Goal: Information Seeking & Learning: Learn about a topic

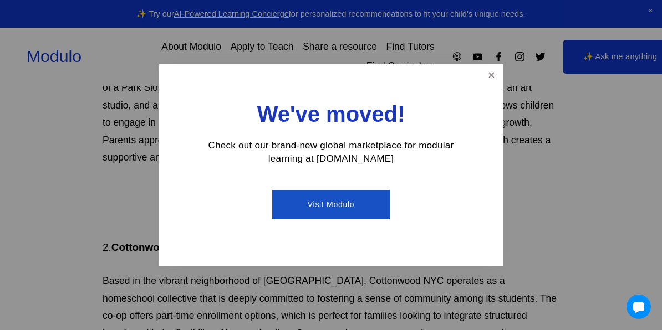
scroll to position [1584, 0]
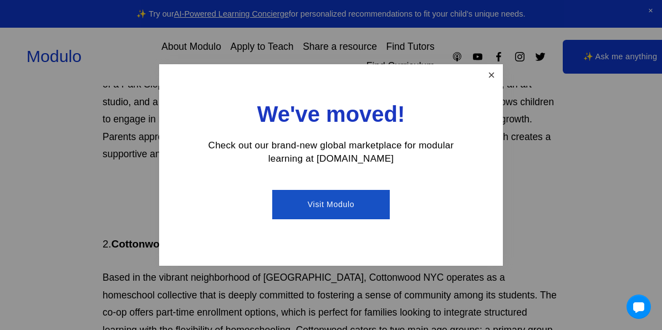
click at [492, 74] on link "Close" at bounding box center [491, 75] width 19 height 19
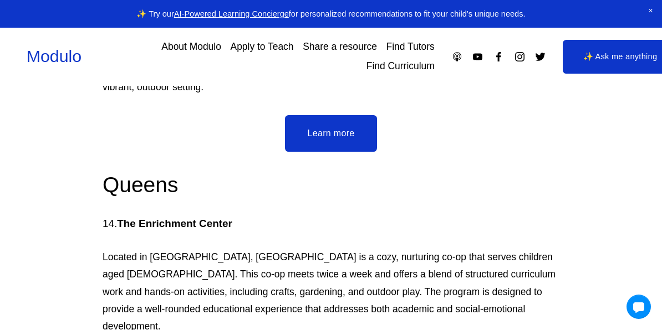
scroll to position [6469, 0]
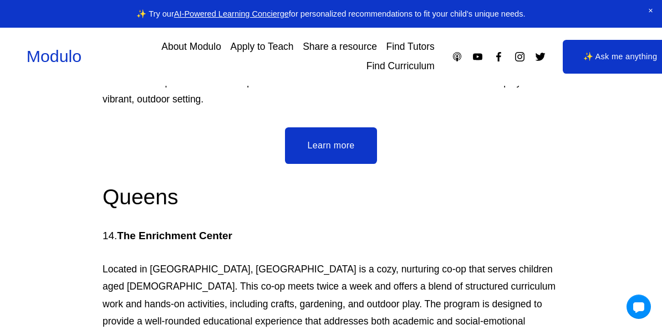
click at [217, 44] on link "About Modulo" at bounding box center [191, 46] width 60 height 19
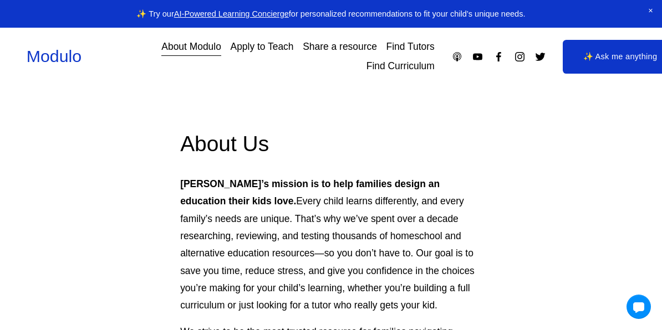
click at [275, 45] on link "Apply to Teach" at bounding box center [262, 46] width 63 height 19
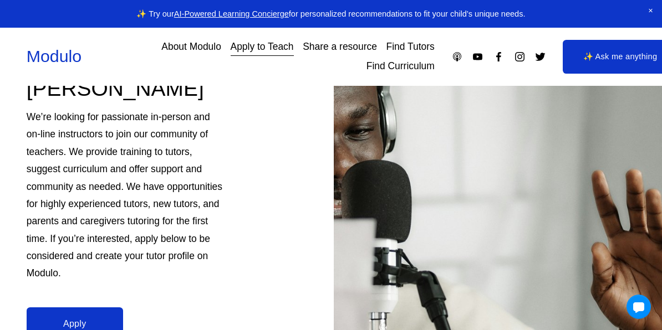
scroll to position [390, 0]
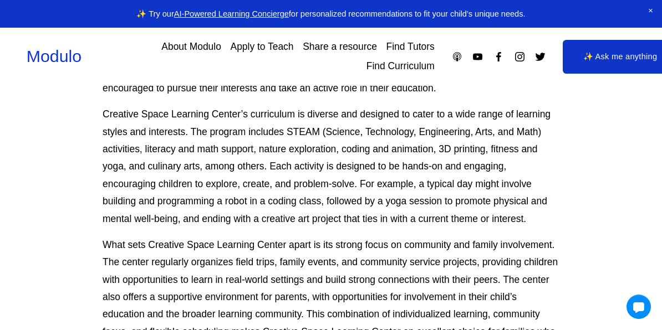
scroll to position [8015, 0]
